Goal: Task Accomplishment & Management: Manage account settings

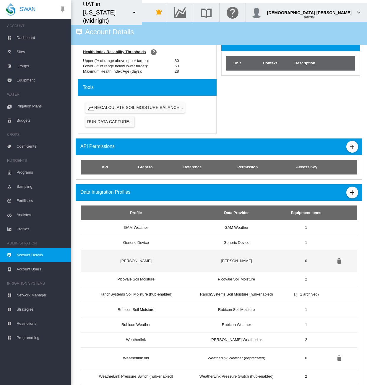
scroll to position [266, 0]
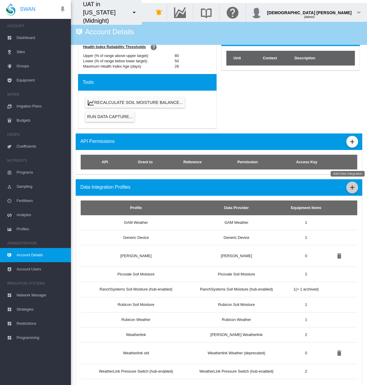
click at [349, 185] on md-icon "icon-plus" at bounding box center [352, 187] width 7 height 7
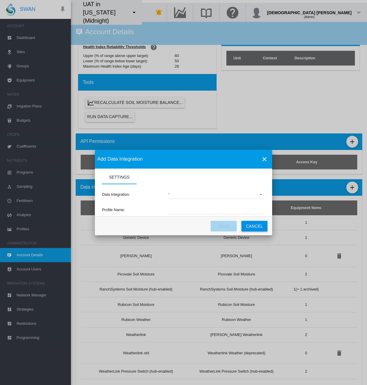
click at [180, 196] on md-select "(deprecated) Toro Lynx Course By Station Adcon Soil Moisture Aquacheck Soil Moi…" at bounding box center [216, 194] width 97 height 9
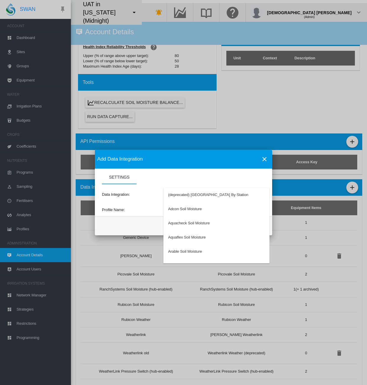
type md-option "34"
type md-option "62"
click at [264, 158] on md-backdrop at bounding box center [183, 192] width 367 height 385
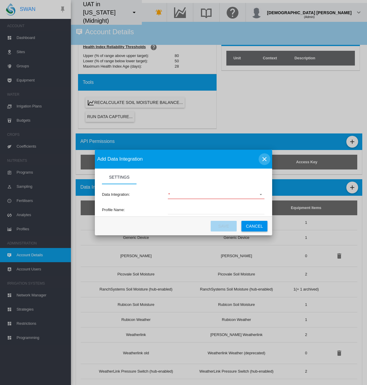
click at [264, 158] on md-icon "icon-close" at bounding box center [264, 159] width 7 height 7
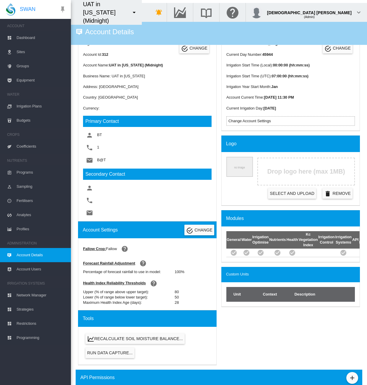
scroll to position [0, 0]
